Goal: Task Accomplishment & Management: Manage account settings

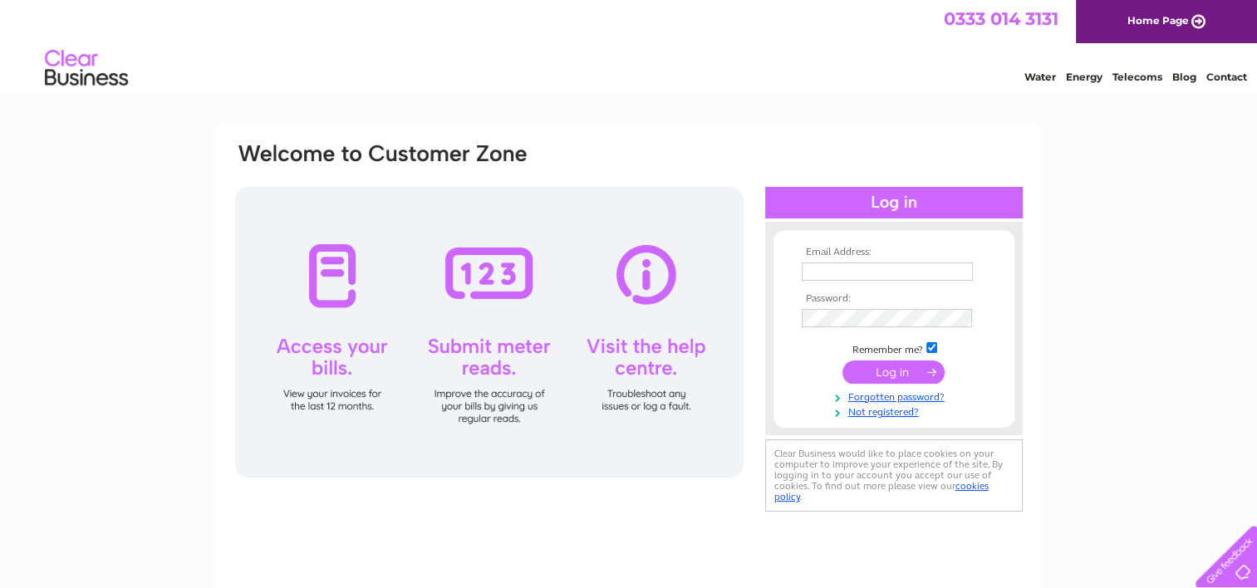
click at [1140, 77] on link "Telecoms" at bounding box center [1137, 77] width 50 height 12
type input "info@thesoulvillesteakhouse.co.uk"
click at [863, 367] on input "submit" at bounding box center [893, 372] width 102 height 23
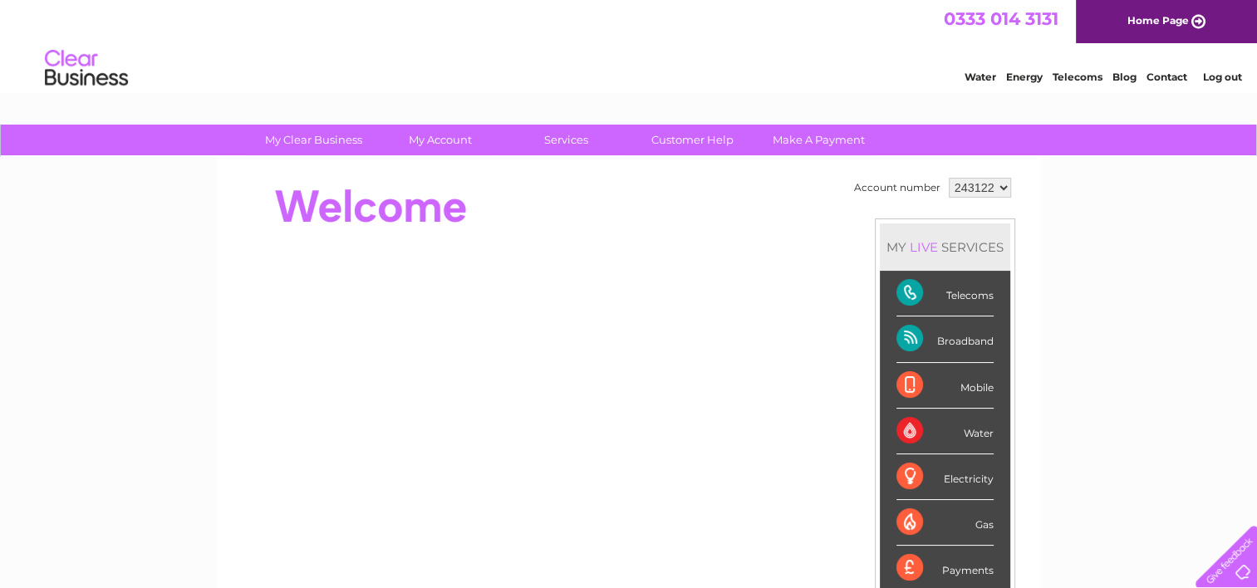
click at [1004, 184] on select "243122 332147" at bounding box center [980, 188] width 62 height 20
select select "332147"
click at [949, 178] on select "243122 332147" at bounding box center [980, 188] width 62 height 20
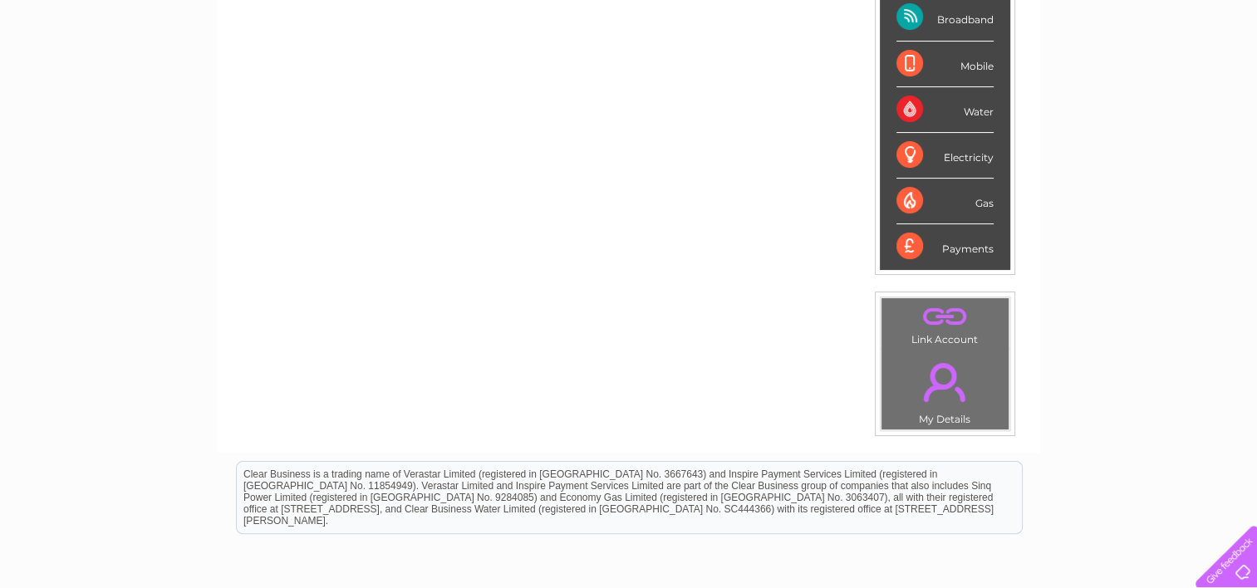
scroll to position [332, 0]
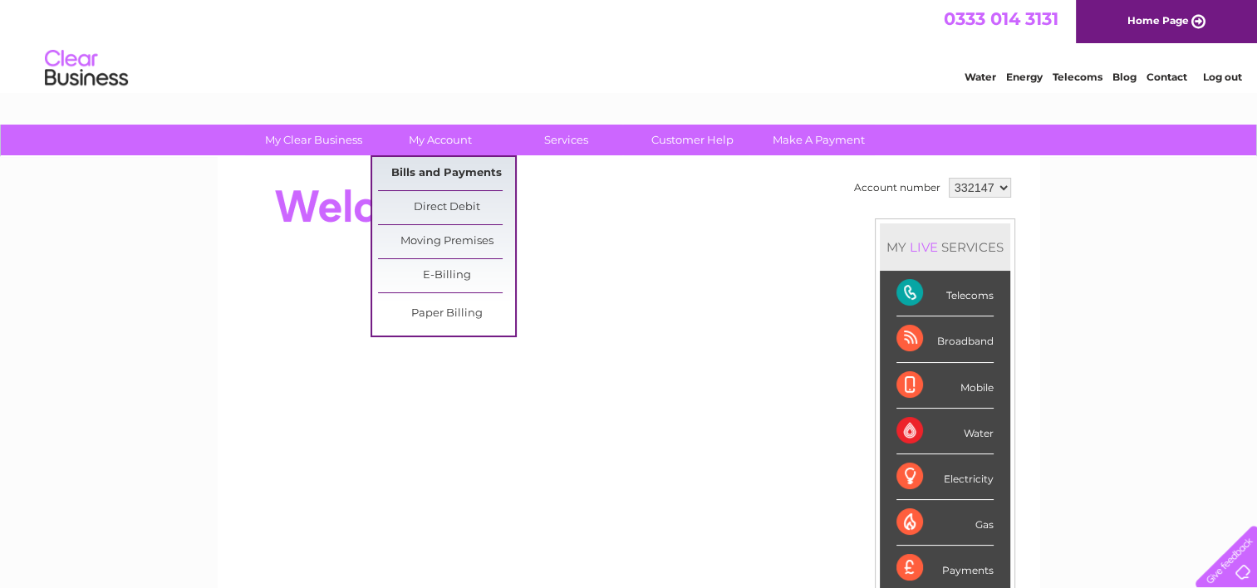
click at [437, 166] on link "Bills and Payments" at bounding box center [446, 173] width 137 height 33
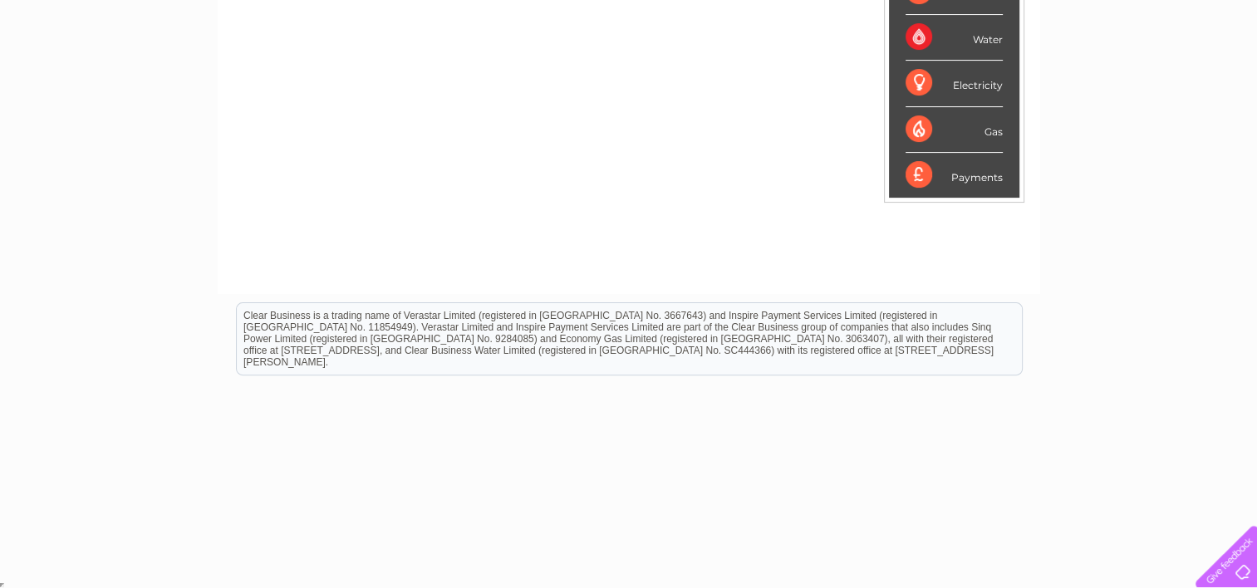
scroll to position [81, 0]
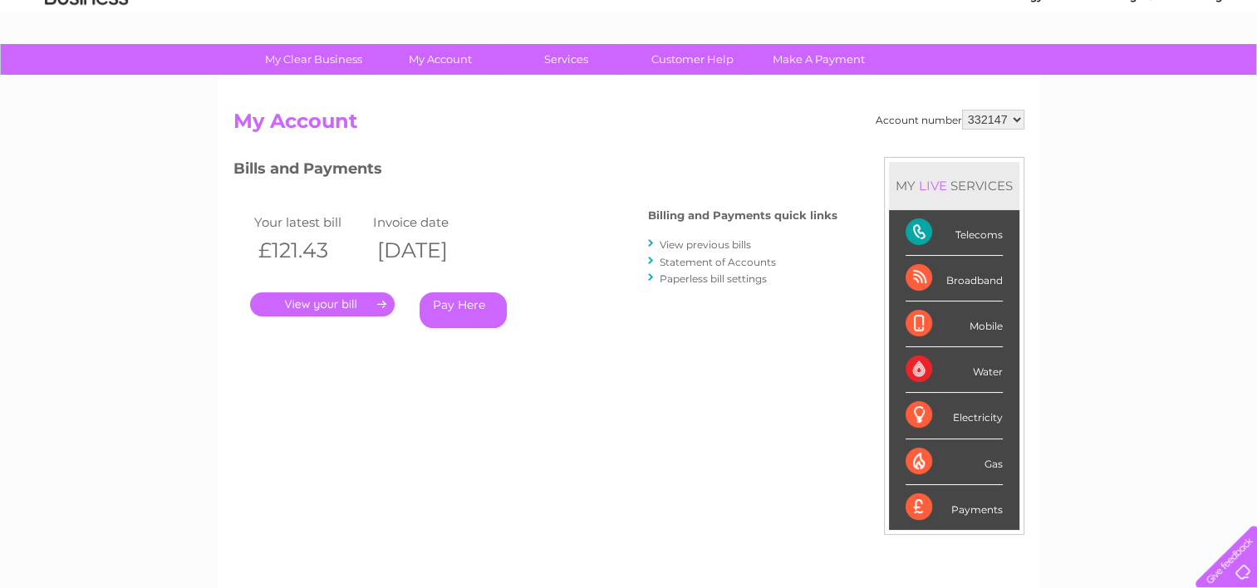
click at [723, 243] on link "View previous bills" at bounding box center [705, 244] width 91 height 12
